Goal: Check status: Check status

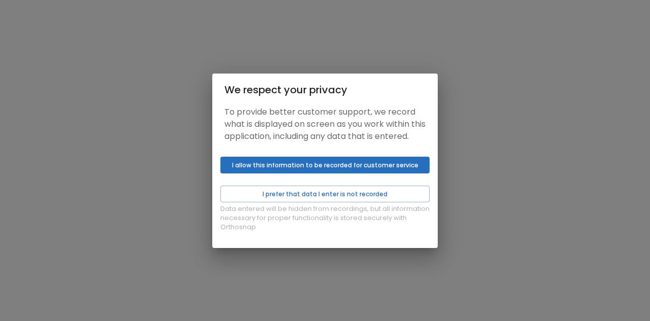
click at [306, 167] on button "I allow this information to be recorded for customer service" at bounding box center [324, 165] width 209 height 17
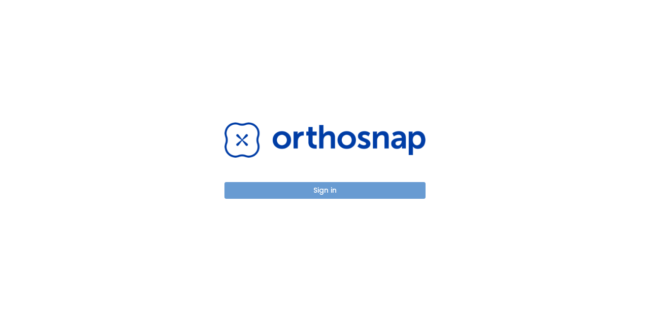
click at [312, 188] on button "Sign in" at bounding box center [324, 190] width 201 height 17
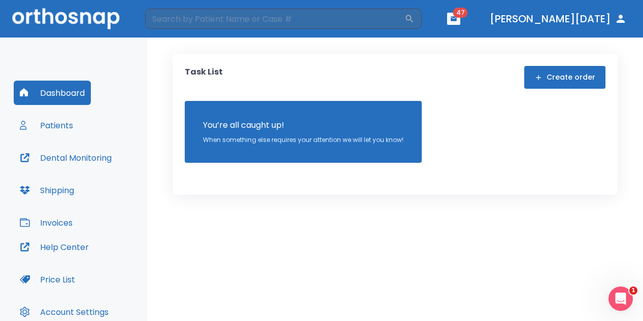
click at [68, 124] on button "Patients" at bounding box center [47, 125] width 66 height 24
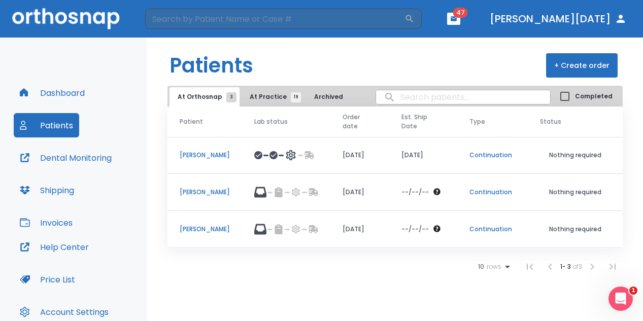
click at [403, 101] on input "search" at bounding box center [463, 97] width 174 height 20
type input "rossi"
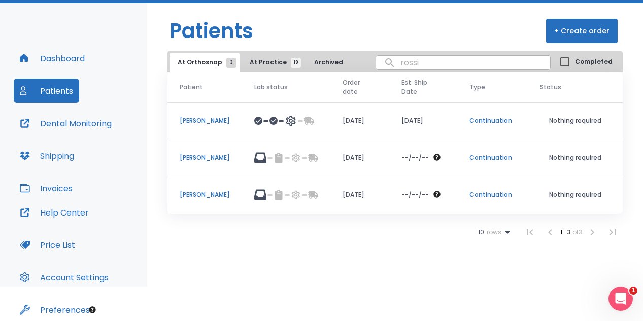
scroll to position [51, 0]
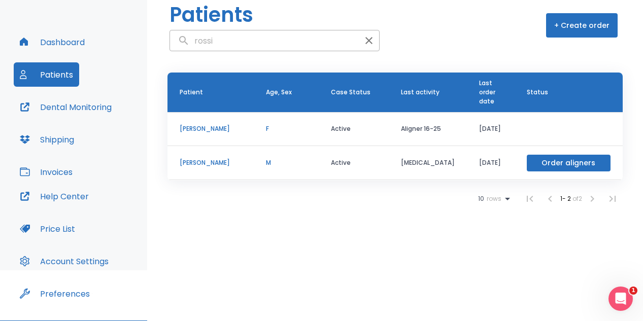
click at [199, 129] on p "[PERSON_NAME]" at bounding box center [211, 128] width 62 height 9
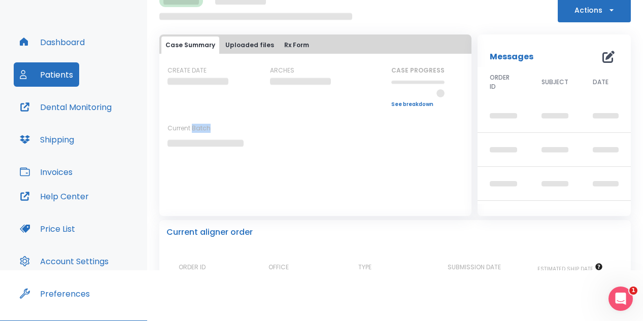
click at [199, 129] on p "Current Batch" at bounding box center [213, 128] width 91 height 9
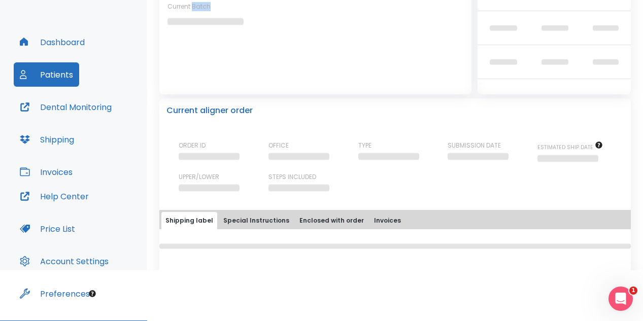
scroll to position [155, 0]
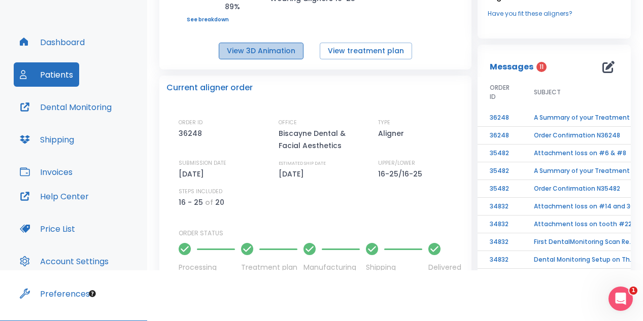
click at [275, 50] on button "View 3D Animation" at bounding box center [261, 51] width 85 height 17
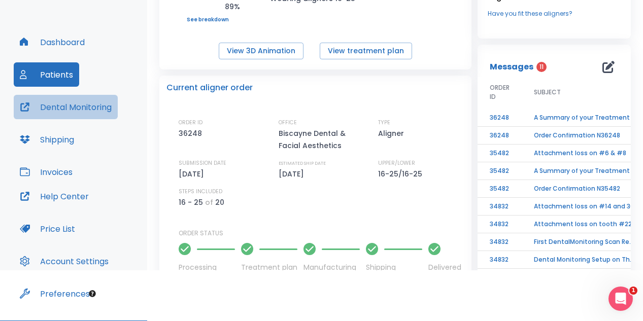
click at [63, 109] on button "Dental Monitoring" at bounding box center [66, 107] width 104 height 24
